Goal: Information Seeking & Learning: Learn about a topic

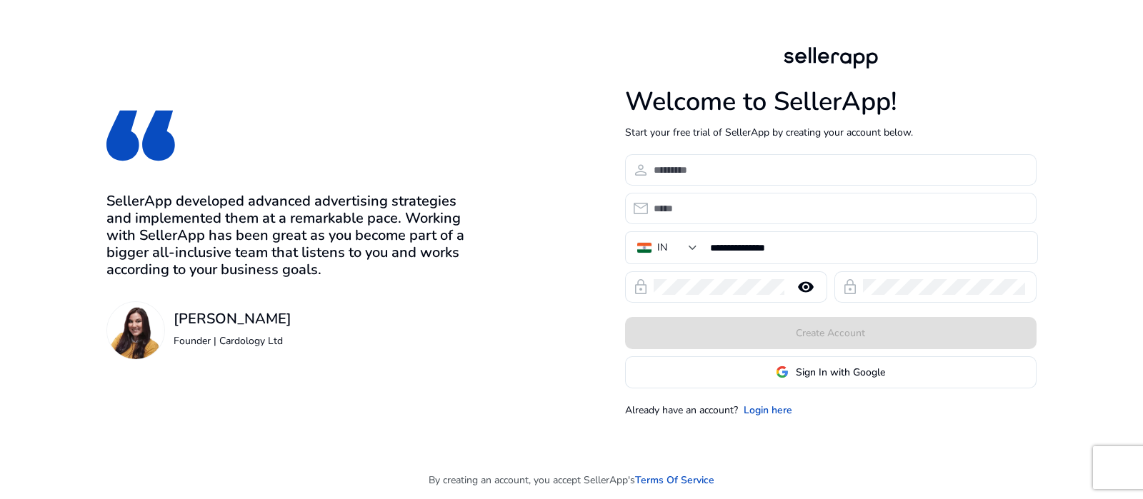
click at [809, 376] on span "Sign In with Google" at bounding box center [840, 372] width 89 height 15
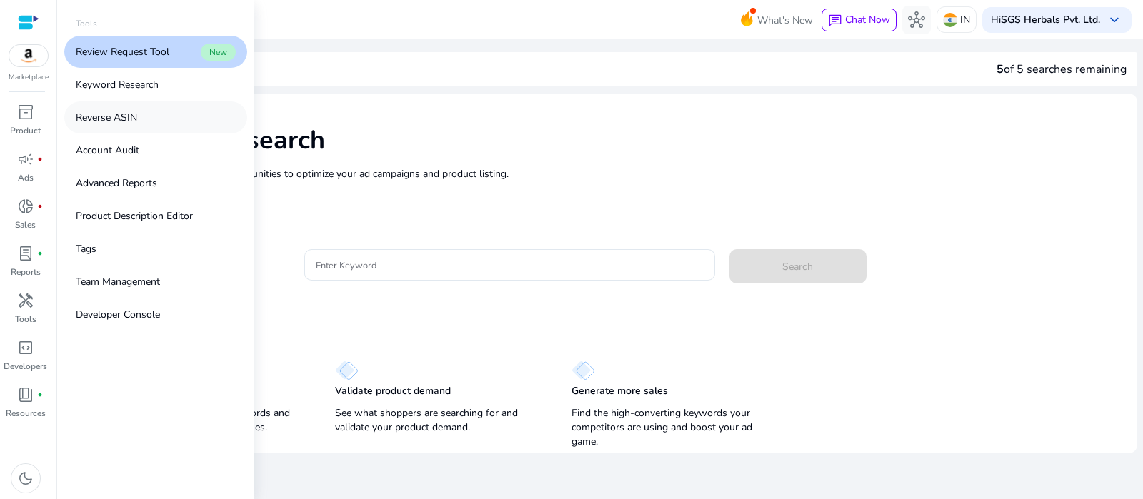
click at [153, 124] on link "Reverse ASIN" at bounding box center [155, 117] width 183 height 32
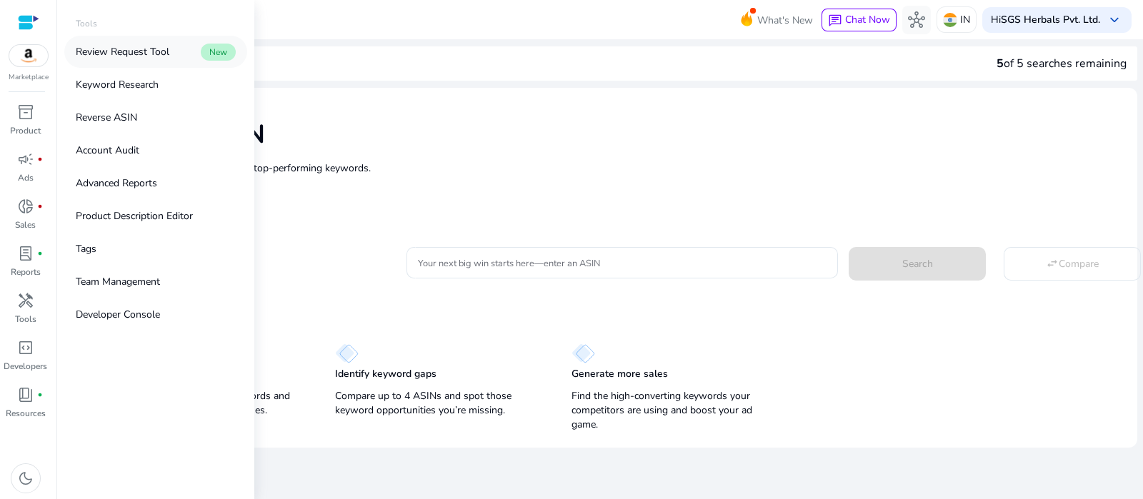
click at [154, 50] on p "Review Request Tool" at bounding box center [123, 51] width 94 height 15
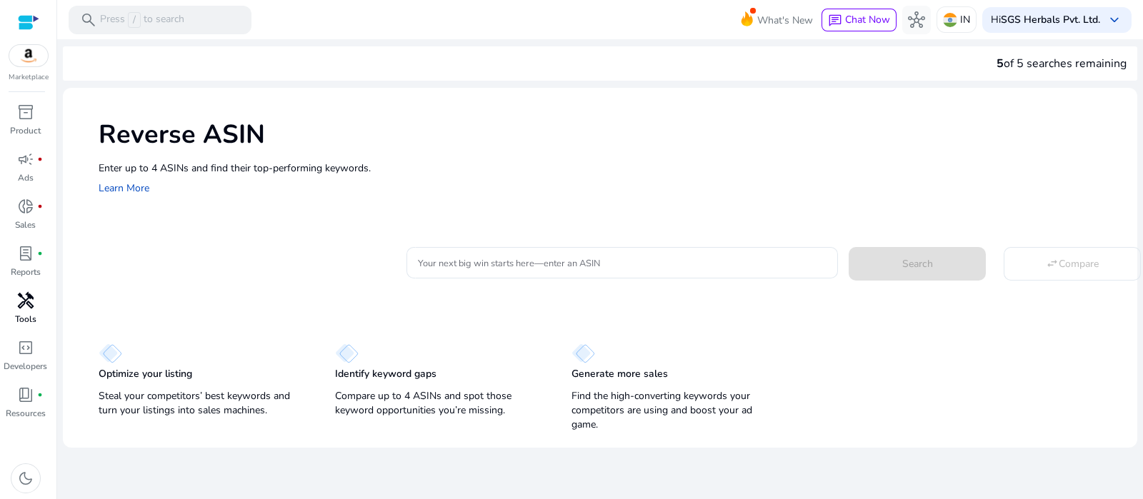
click at [22, 298] on span "handyman" at bounding box center [25, 300] width 17 height 17
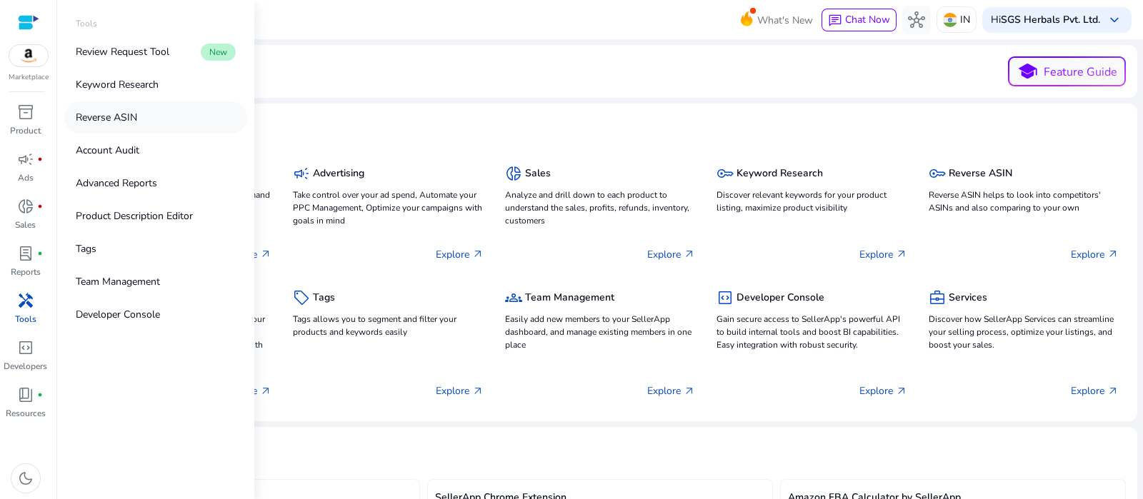
click at [146, 118] on link "Reverse ASIN" at bounding box center [155, 117] width 183 height 32
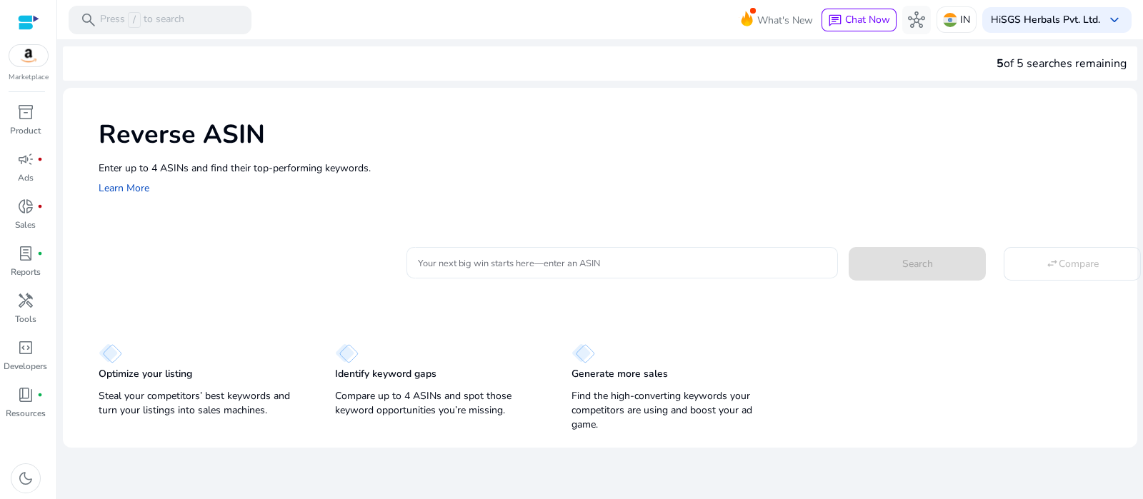
click at [501, 263] on input "Your next big win starts here—enter an ASIN" at bounding box center [622, 263] width 409 height 16
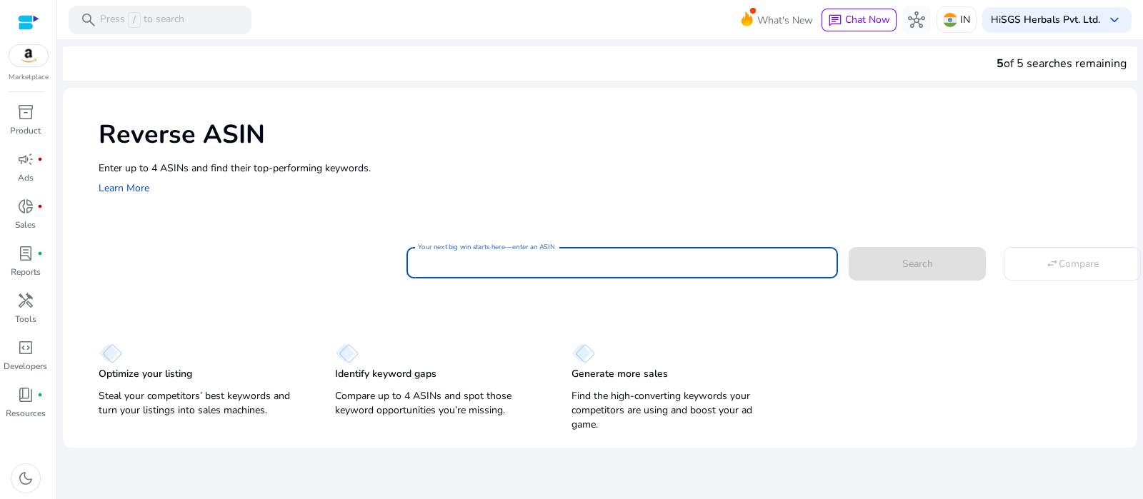
paste input "**********"
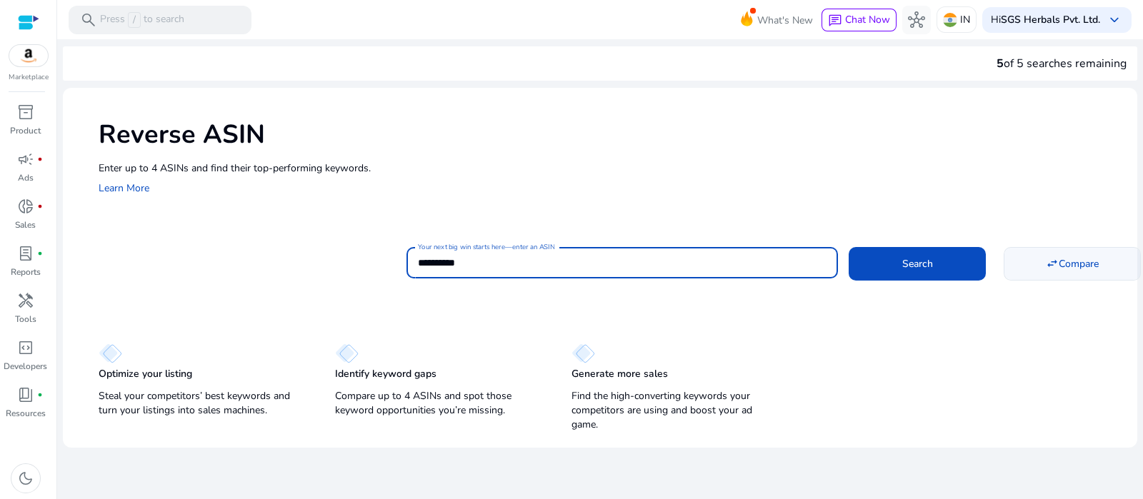
type input "**********"
click at [1049, 264] on mat-icon "swap_horiz" at bounding box center [1052, 263] width 13 height 13
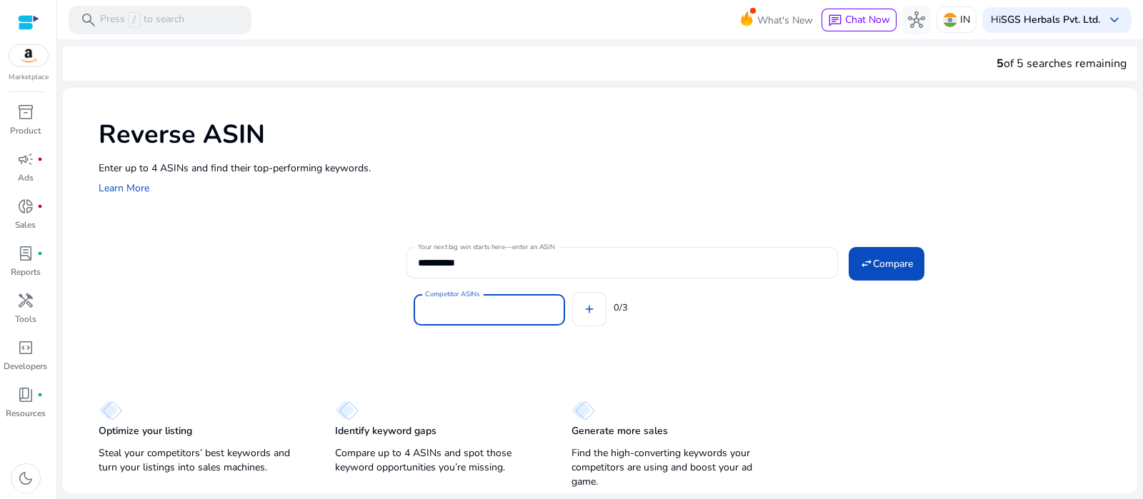
click at [468, 310] on input "Competitor ASINs" at bounding box center [489, 310] width 129 height 16
paste input "**********"
type input "**********"
click at [596, 309] on div "Competitor ASINs add 0/3" at bounding box center [765, 307] width 719 height 57
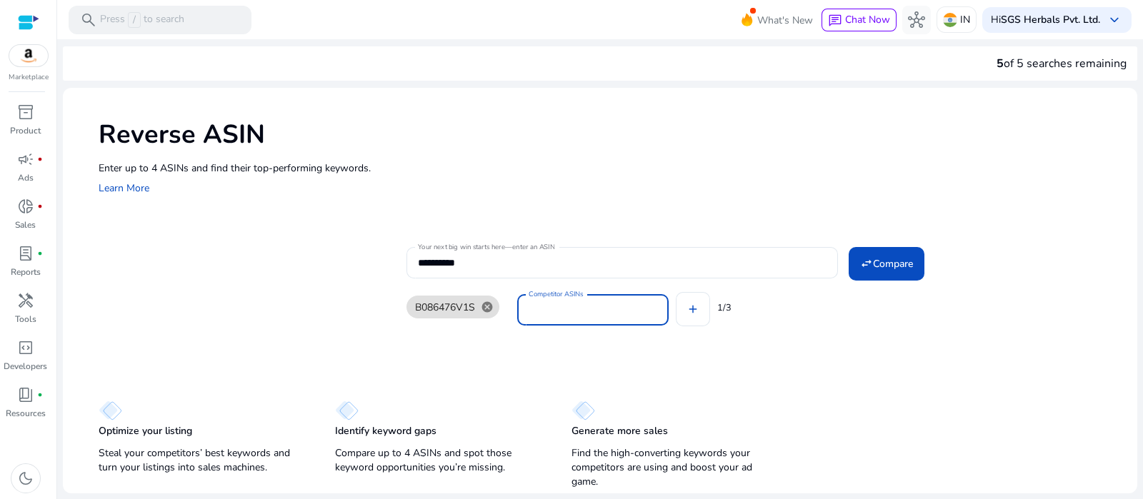
click at [548, 306] on input "Competitor ASINs" at bounding box center [592, 310] width 129 height 16
paste input "**********"
type input "**********"
click at [693, 311] on div "B086476V1S cancel Competitor ASINs add 1/3" at bounding box center [765, 307] width 719 height 57
click at [706, 309] on input "Competitor ASINs" at bounding box center [708, 310] width 129 height 16
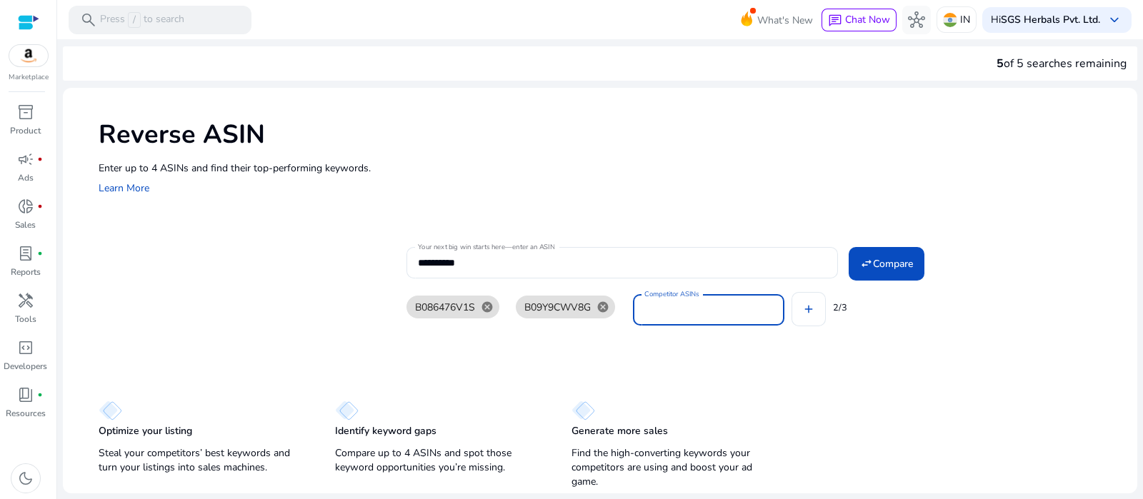
paste input "**********"
type input "**********"
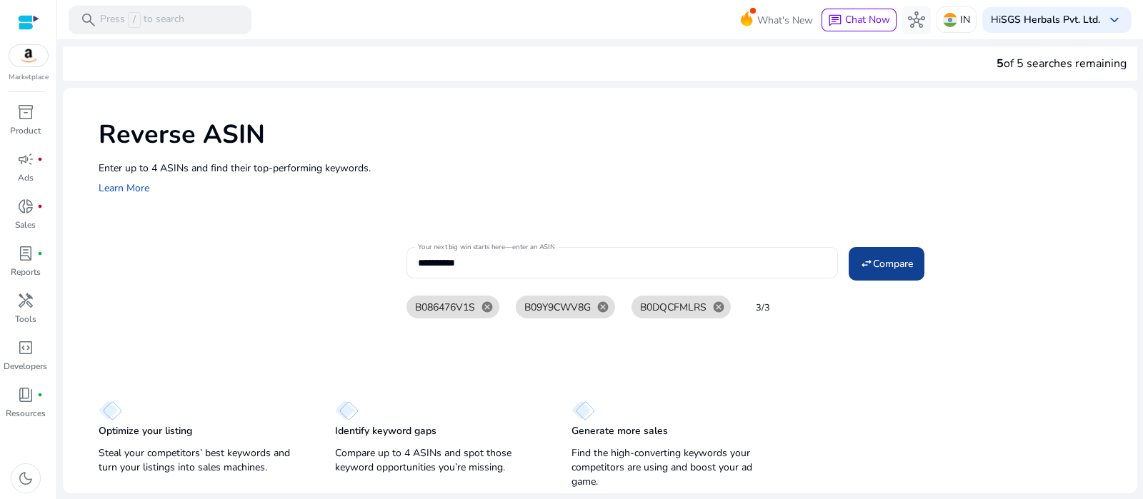
click at [862, 259] on mat-icon "swap_horiz" at bounding box center [866, 263] width 13 height 13
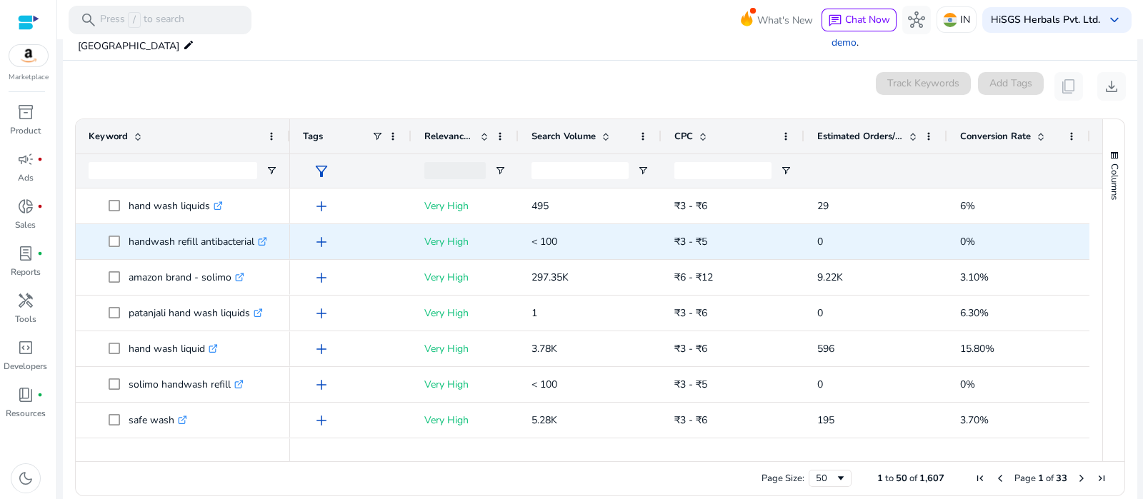
scroll to position [210, 0]
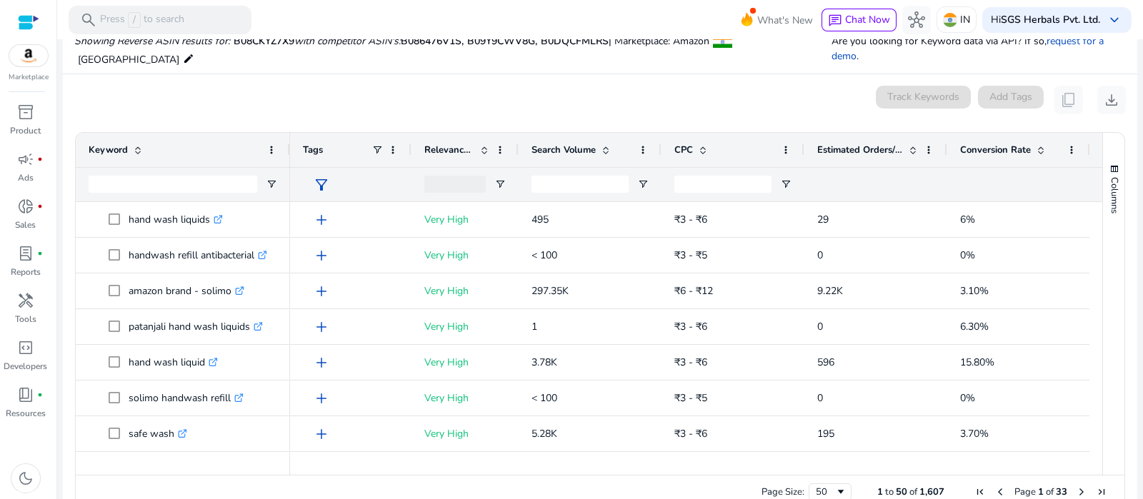
click at [603, 144] on span at bounding box center [605, 149] width 11 height 11
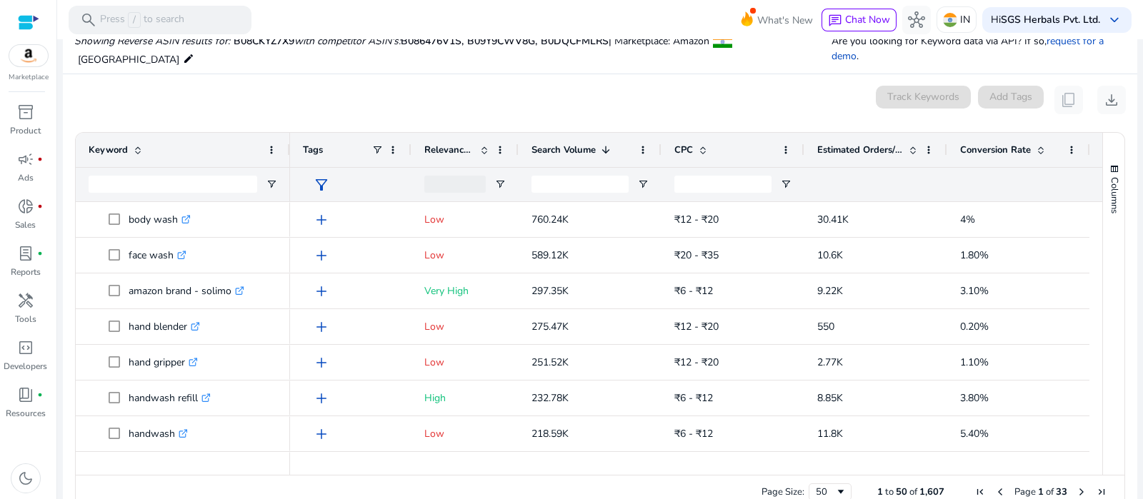
click at [890, 144] on span "Estimated Orders/Month" at bounding box center [860, 150] width 86 height 13
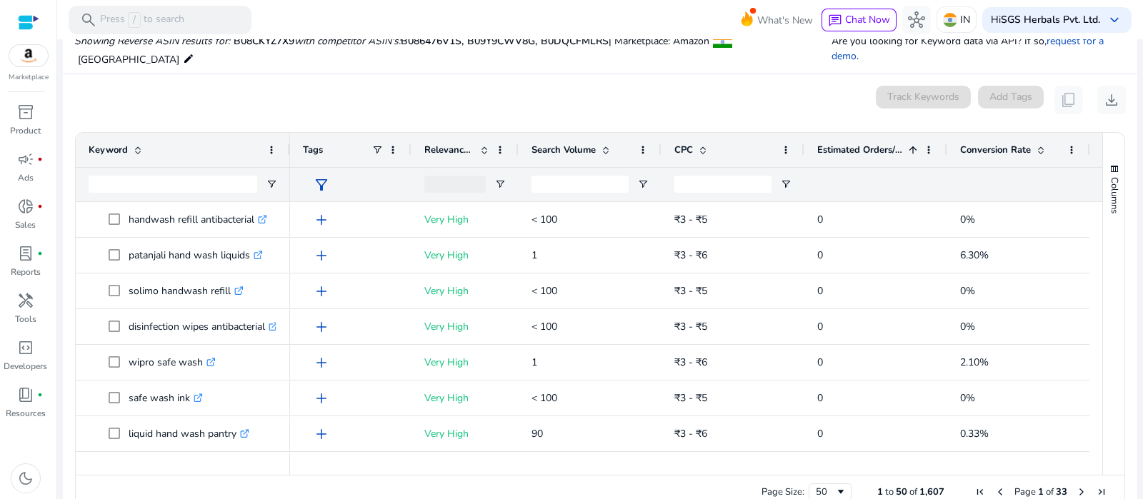
click at [890, 144] on span "Estimated Orders/Month" at bounding box center [860, 150] width 86 height 13
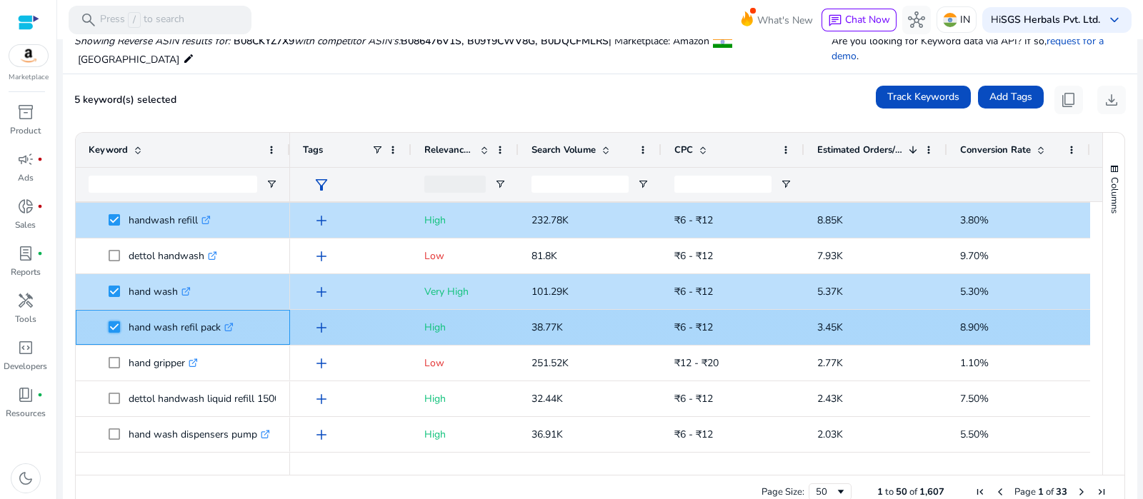
scroll to position [268, 0]
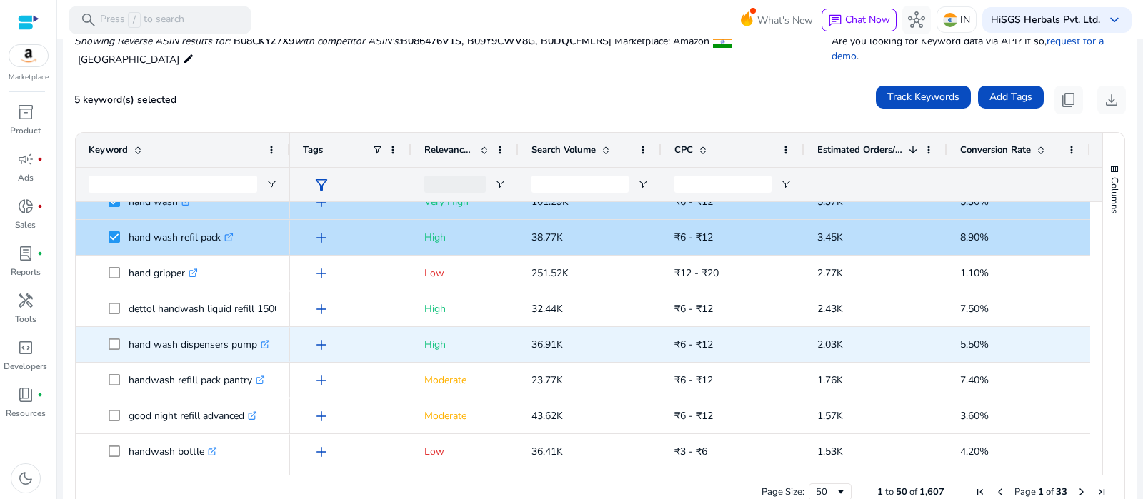
click at [266, 340] on icon ".st0{fill:#2c8af8}" at bounding box center [265, 344] width 9 height 9
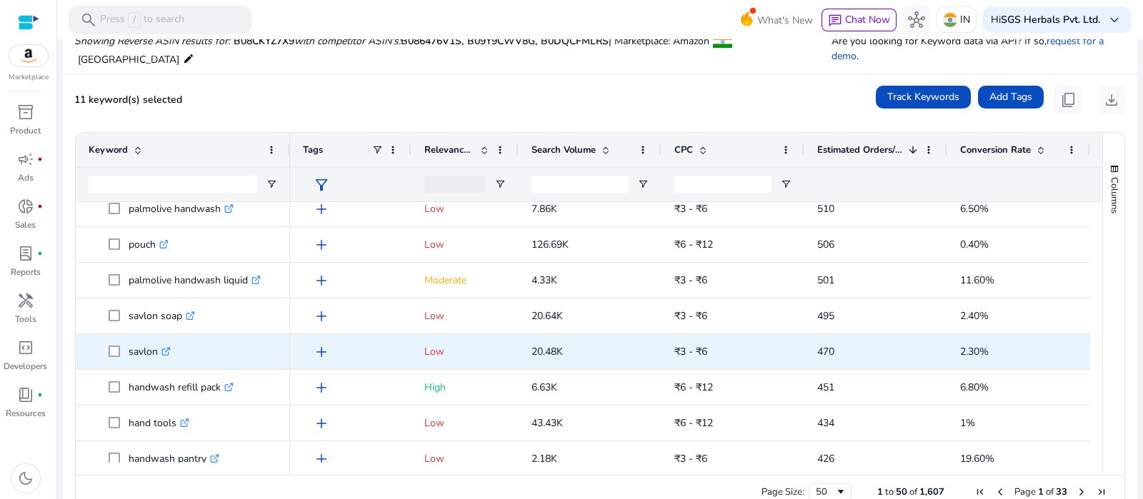
scroll to position [0, 0]
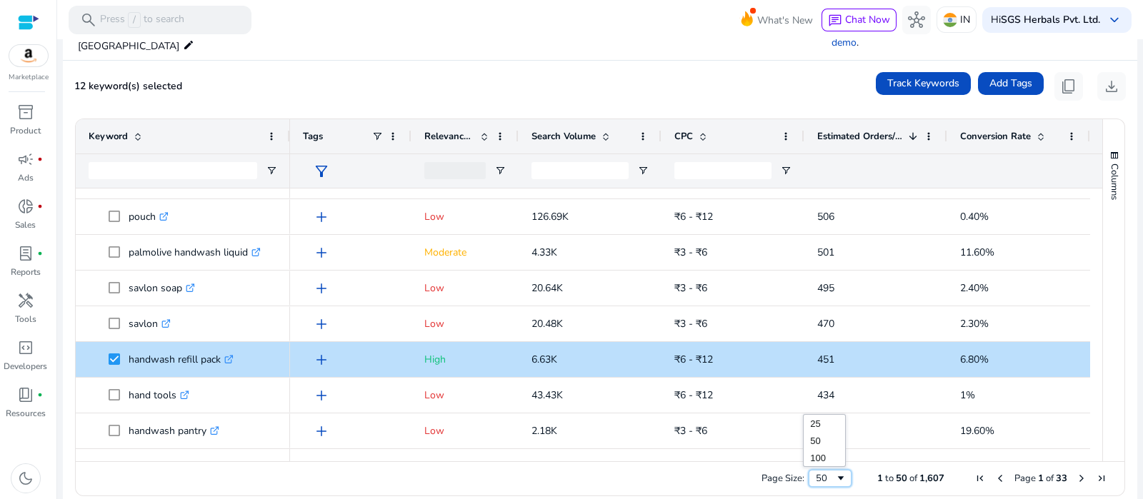
click at [828, 471] on div "50" at bounding box center [829, 478] width 43 height 17
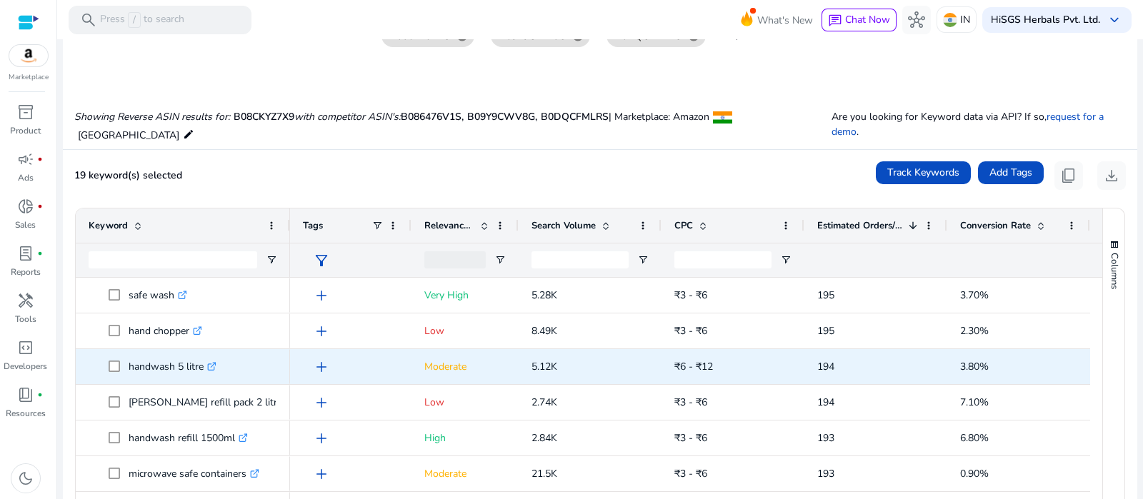
scroll to position [2946, 0]
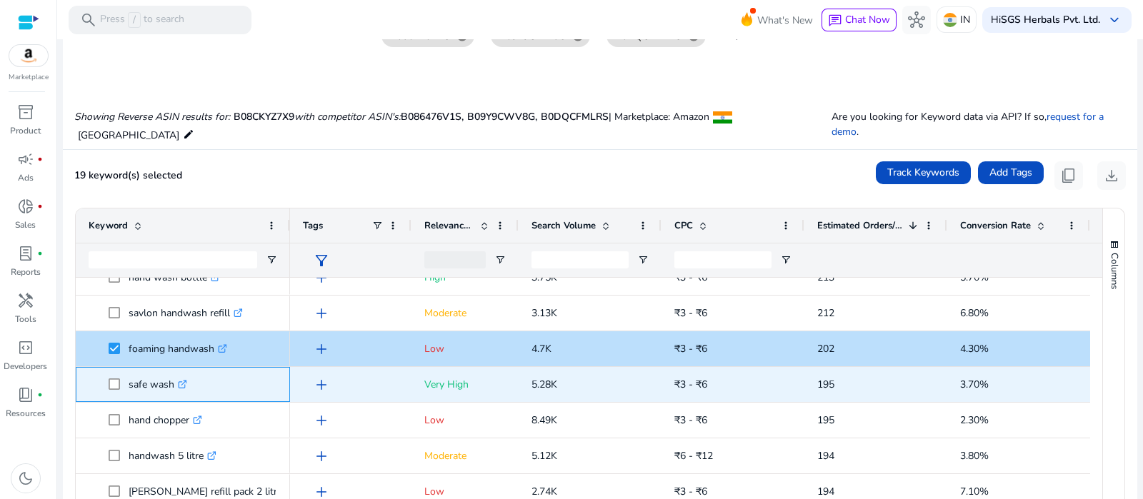
click at [185, 380] on icon ".st0{fill:#2c8af8}" at bounding box center [182, 384] width 9 height 9
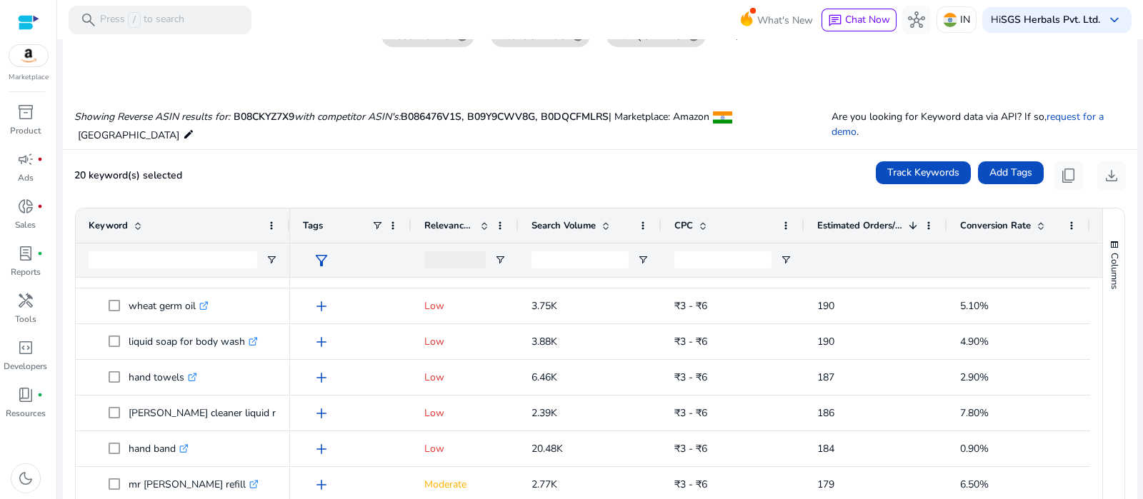
scroll to position [224, 0]
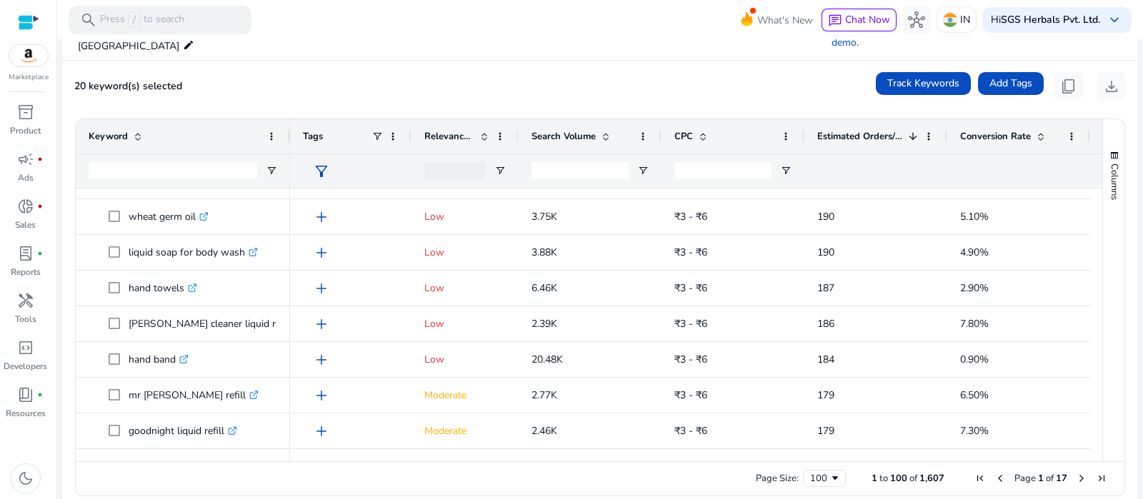
click at [1076, 473] on span "Next Page" at bounding box center [1081, 478] width 11 height 11
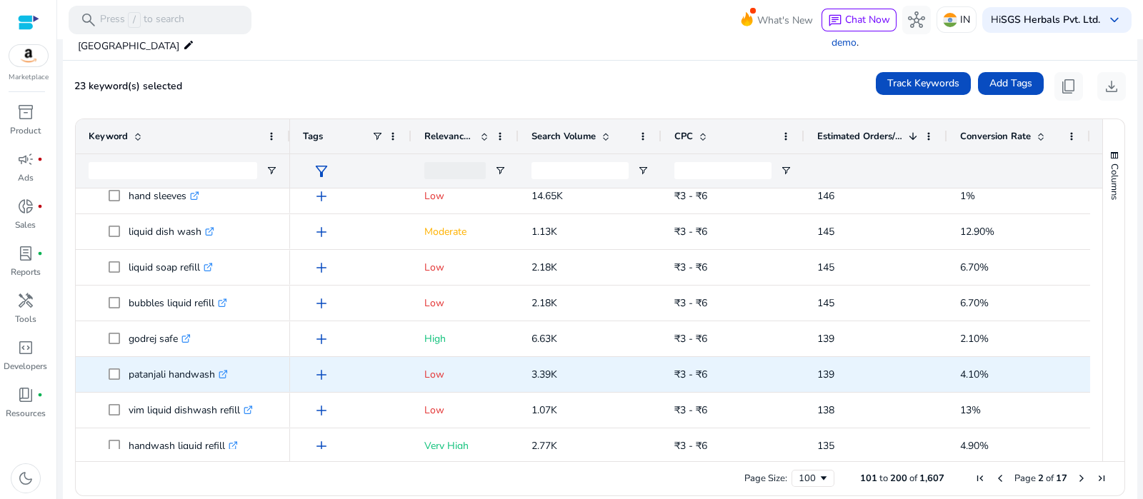
scroll to position [893, 0]
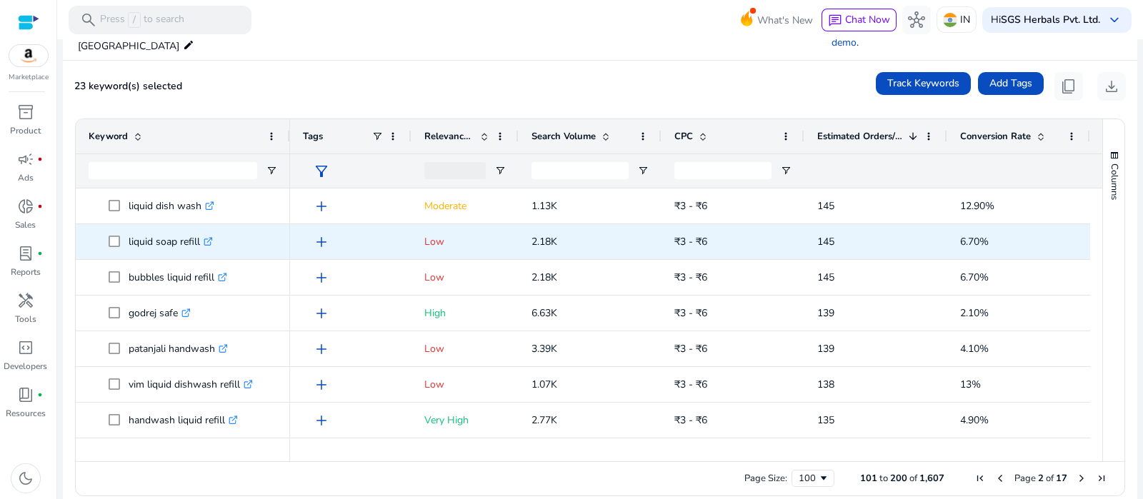
click at [210, 235] on link ".st0{fill:#2c8af8}" at bounding box center [206, 242] width 13 height 14
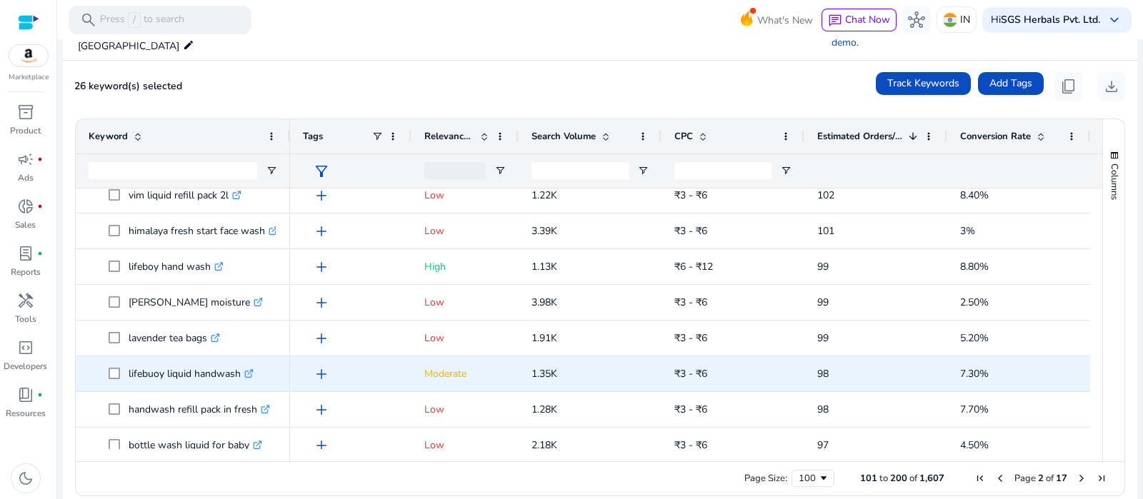
scroll to position [2053, 0]
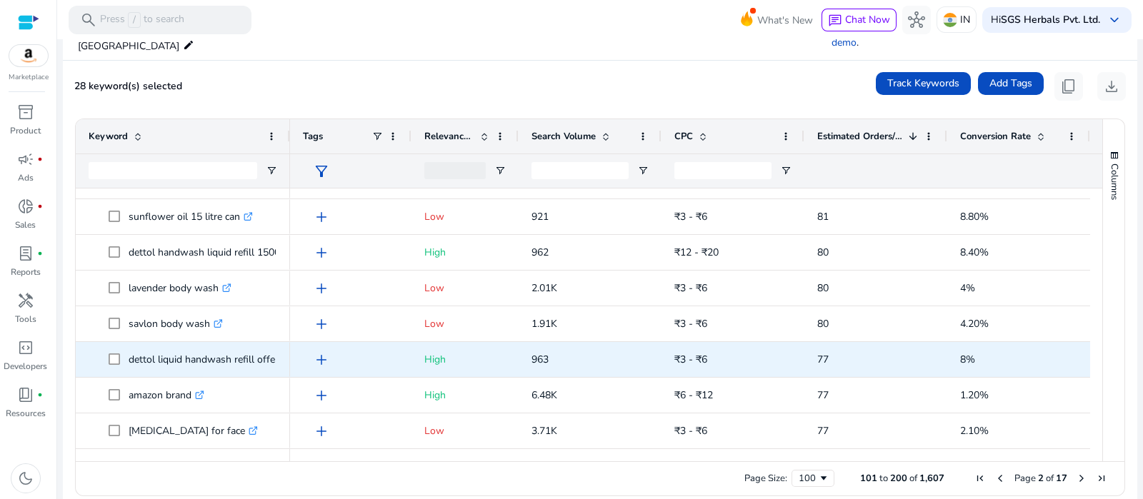
scroll to position [3310, 0]
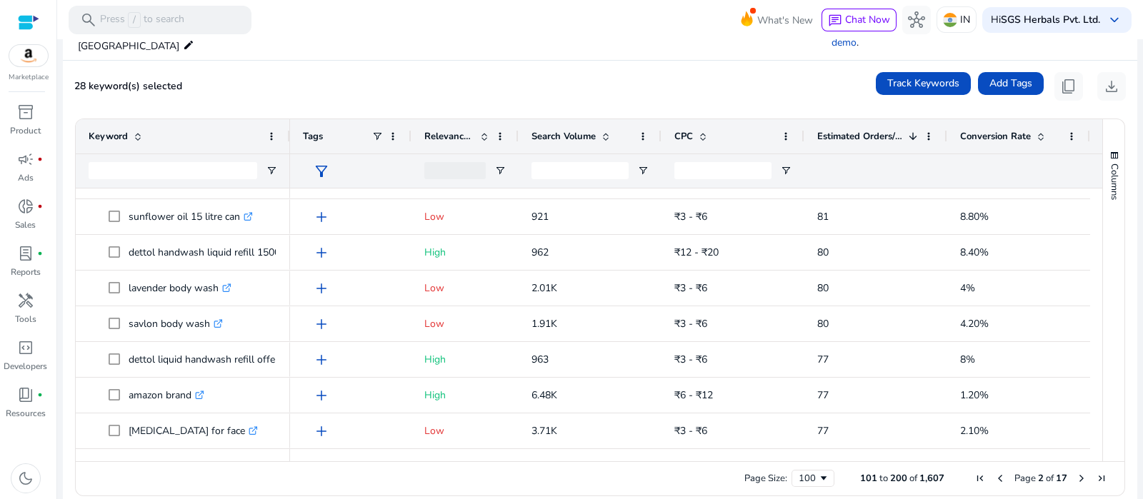
click at [1076, 473] on span "Next Page" at bounding box center [1081, 478] width 11 height 11
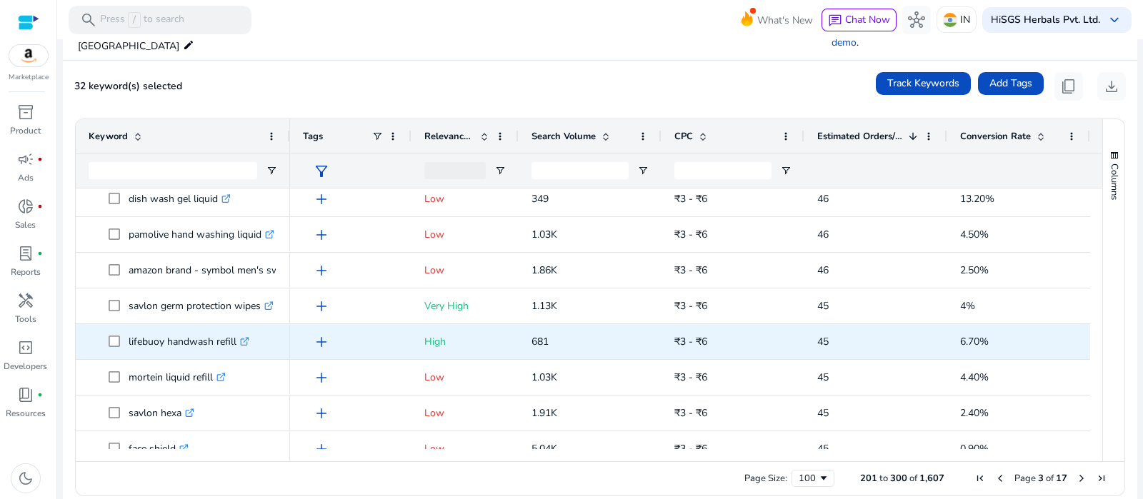
scroll to position [3124, 0]
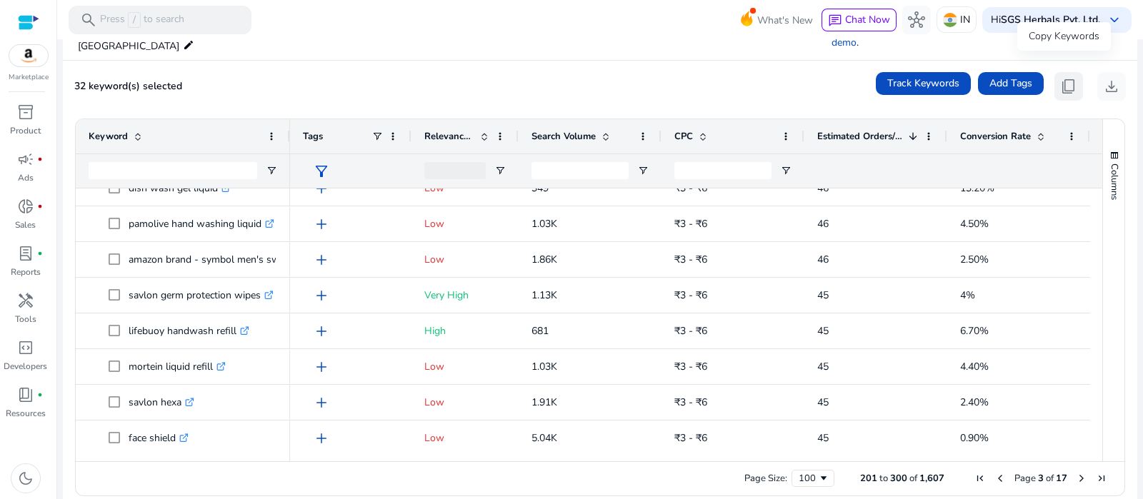
click at [1065, 78] on span "content_copy" at bounding box center [1068, 86] width 17 height 17
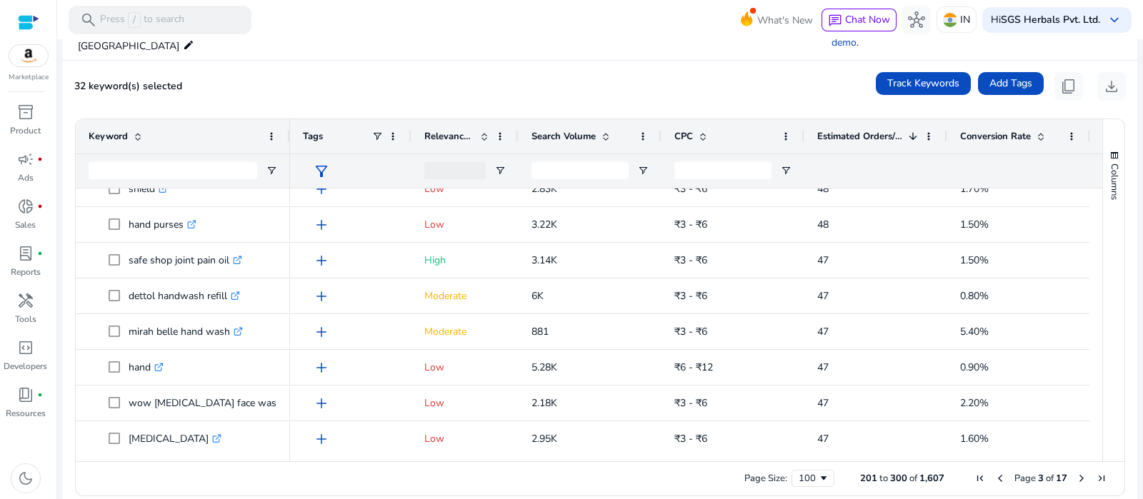
scroll to position [2320, 0]
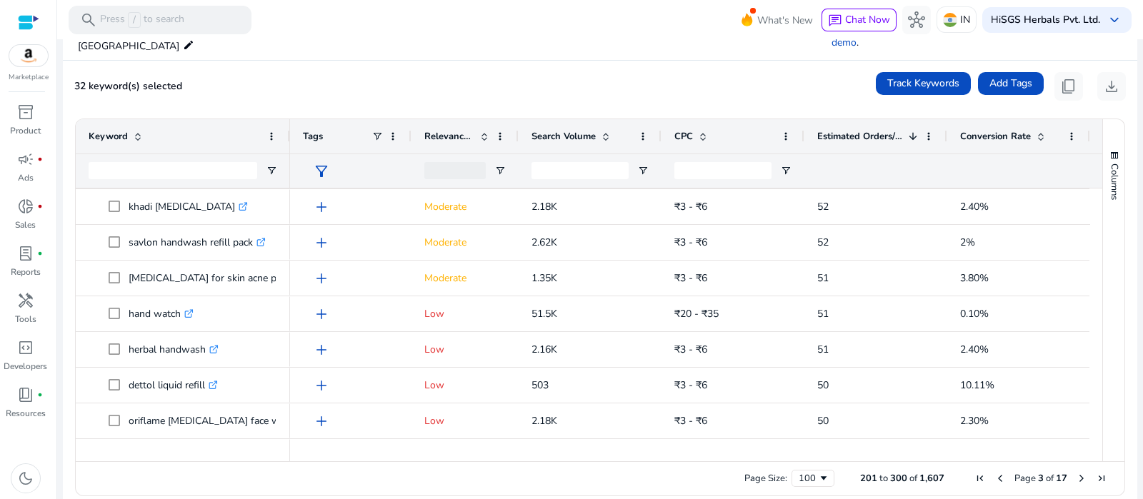
click at [974, 473] on span "First Page" at bounding box center [979, 478] width 11 height 11
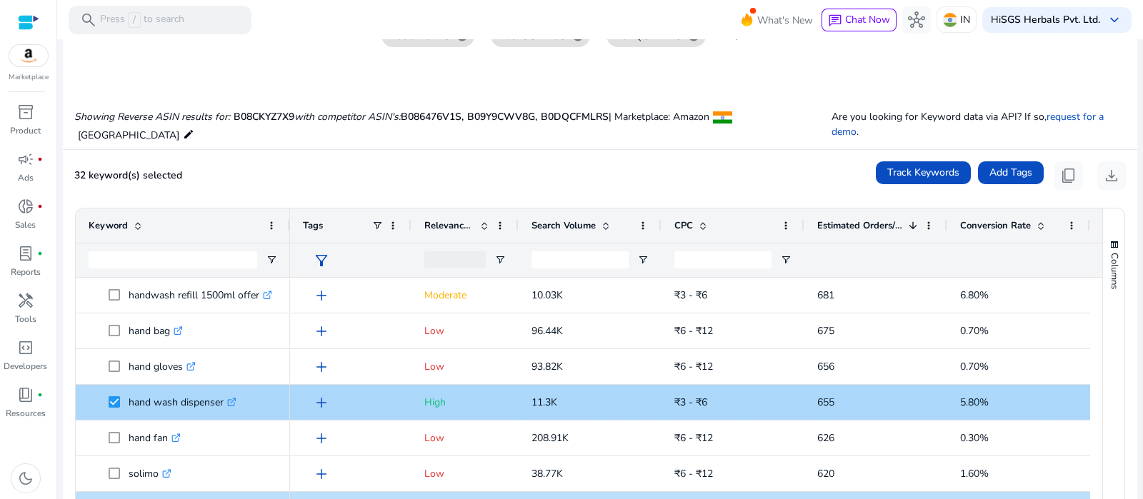
scroll to position [1160, 0]
